Goal: Task Accomplishment & Management: Manage account settings

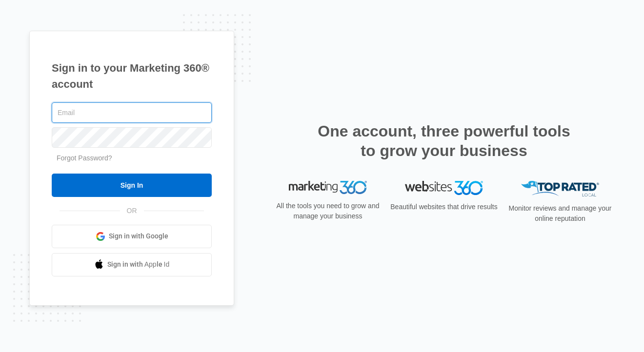
click at [0, 352] on com-1password-button at bounding box center [0, 352] width 0 height 0
type input "[PERSON_NAME][EMAIL_ADDRESS][DOMAIN_NAME]"
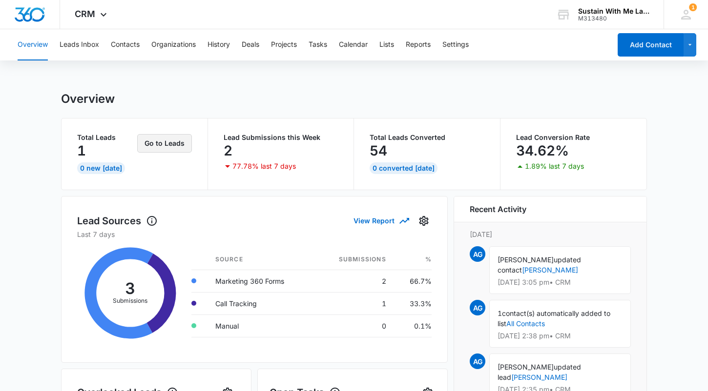
click at [163, 140] on button "Go to Leads" at bounding box center [164, 143] width 55 height 19
